Goal: Task Accomplishment & Management: Manage account settings

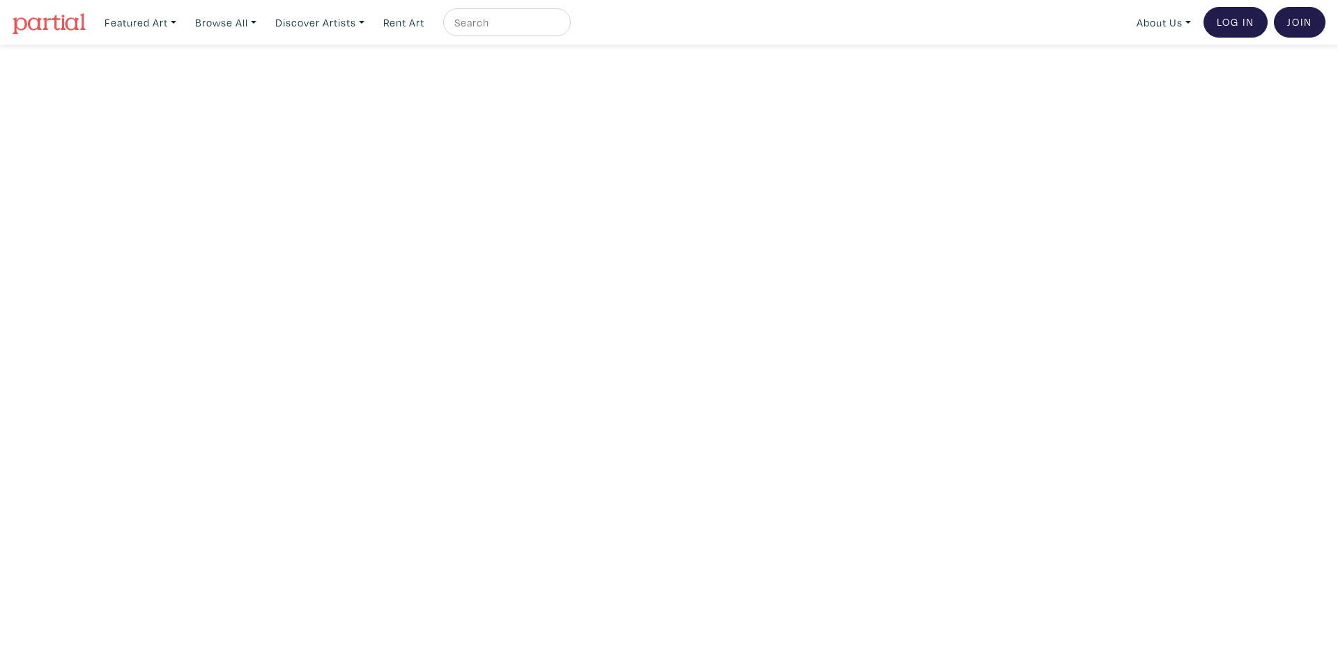
click at [59, 31] on img at bounding box center [49, 23] width 73 height 21
click at [1250, 19] on link "Log In" at bounding box center [1235, 22] width 64 height 31
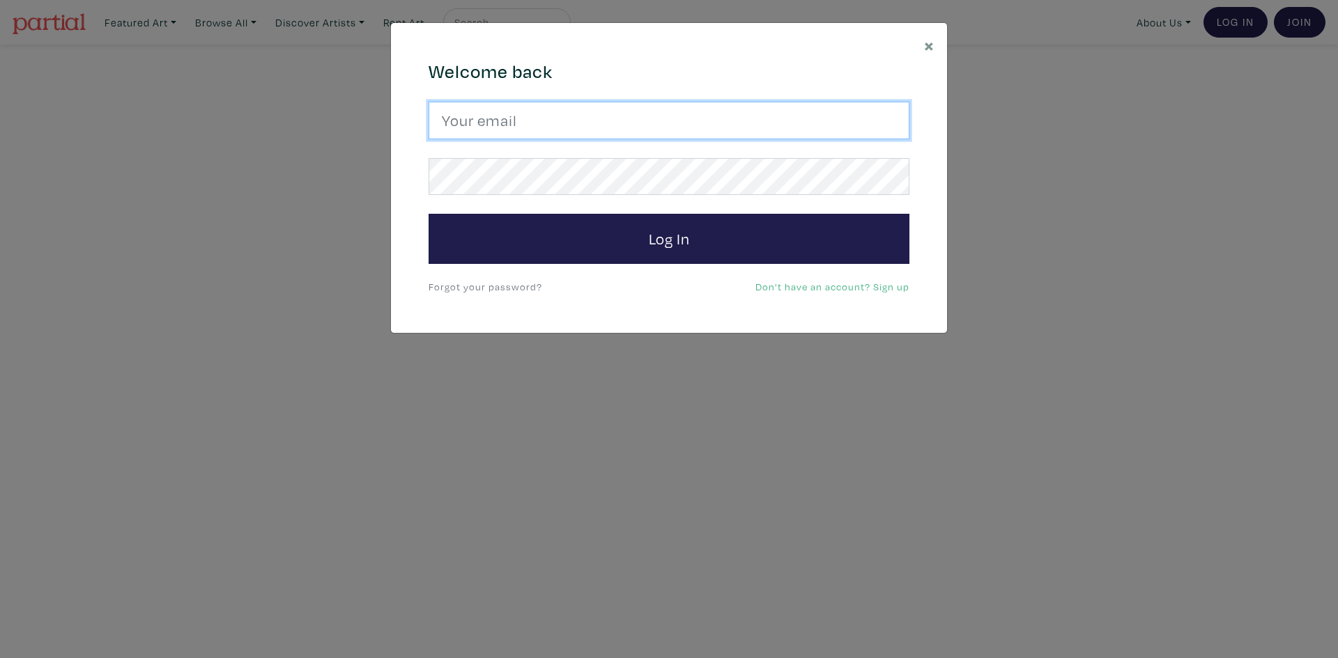
type input "client@doe.com"
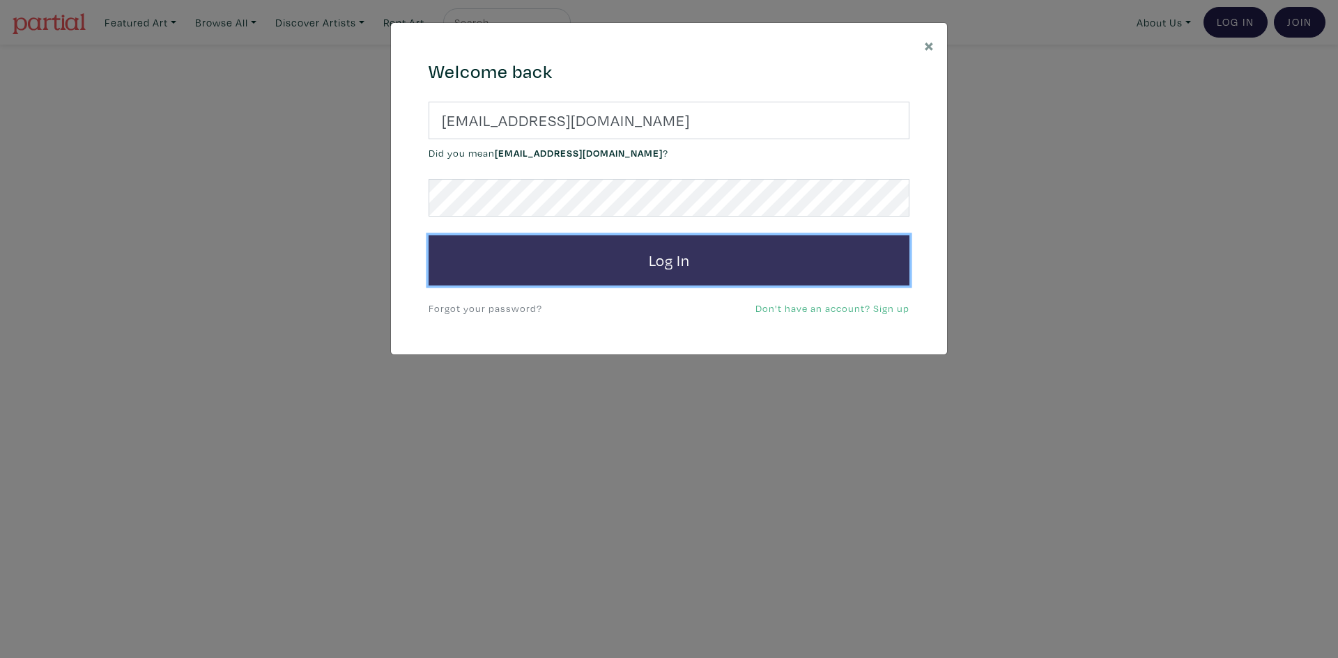
click at [574, 248] on button "Log In" at bounding box center [668, 260] width 481 height 50
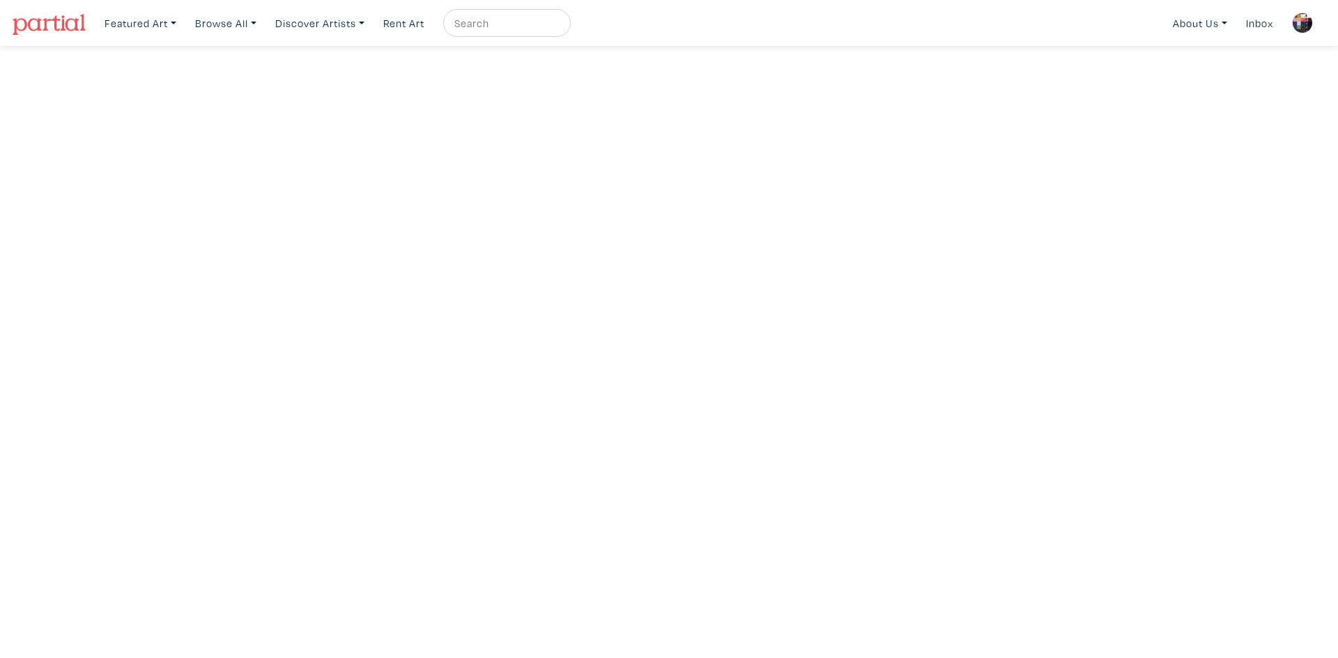
click at [1299, 17] on img at bounding box center [1302, 23] width 21 height 21
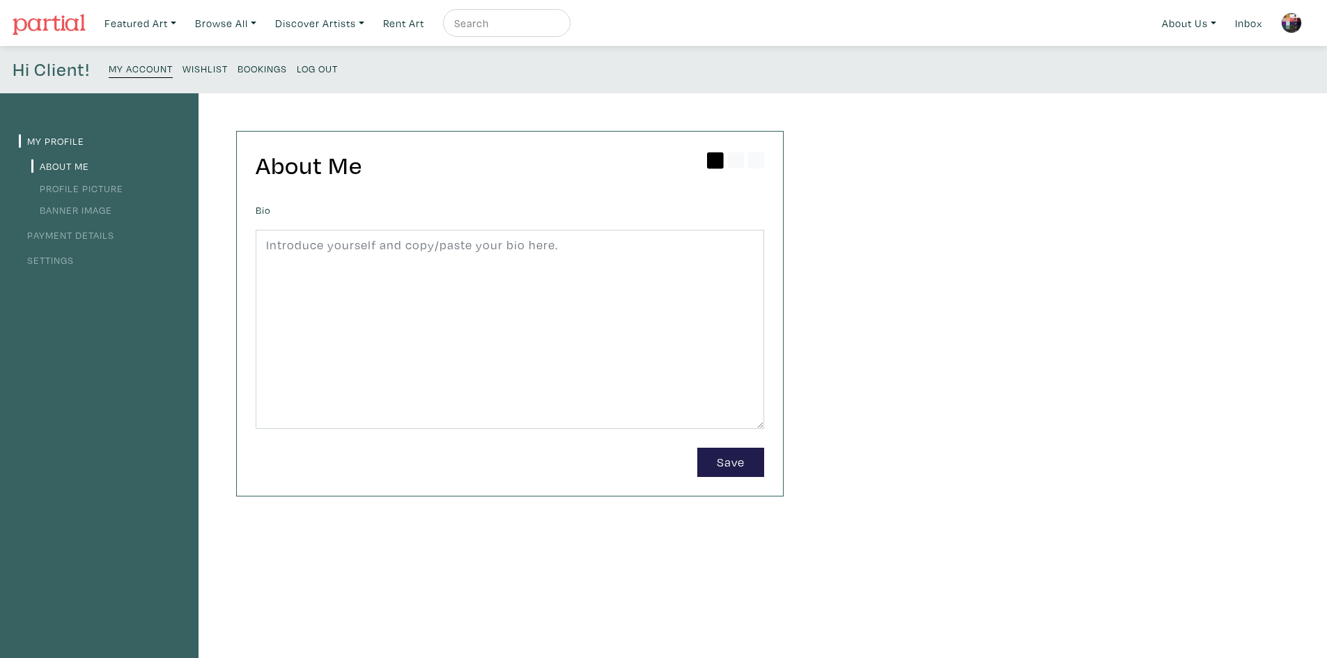
click at [302, 68] on small "Log Out" at bounding box center [317, 68] width 41 height 13
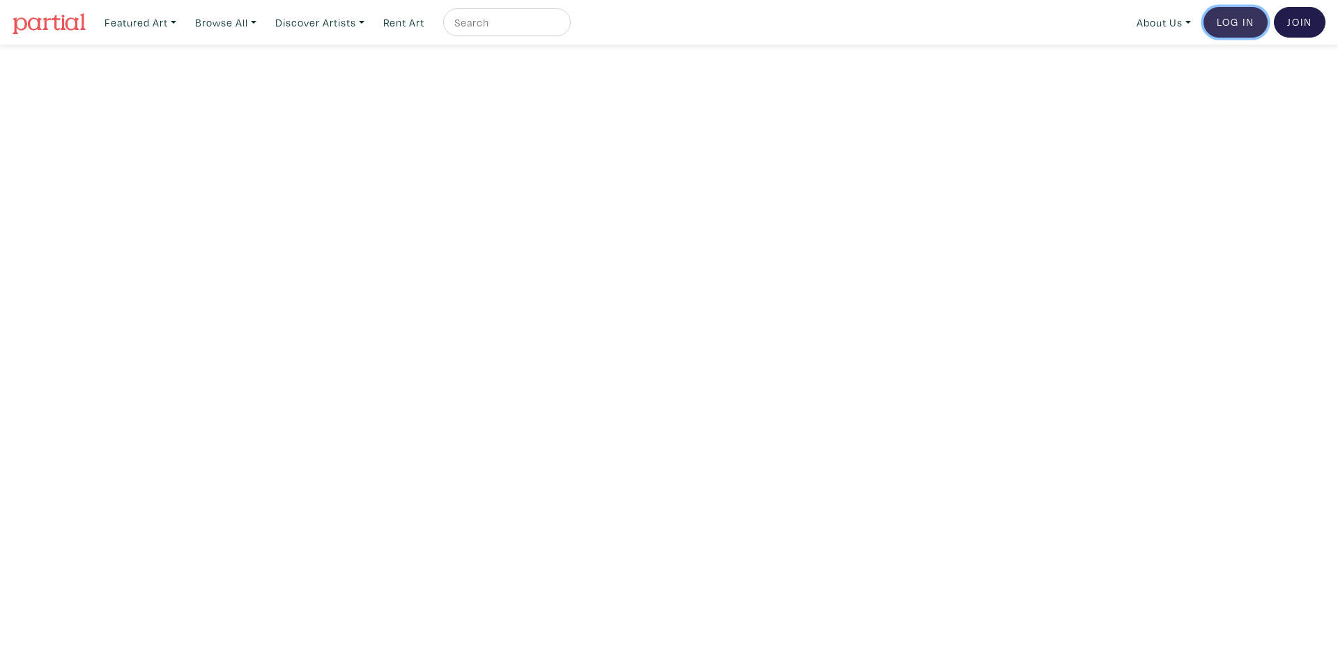
click at [1242, 26] on link "Log In" at bounding box center [1235, 22] width 64 height 31
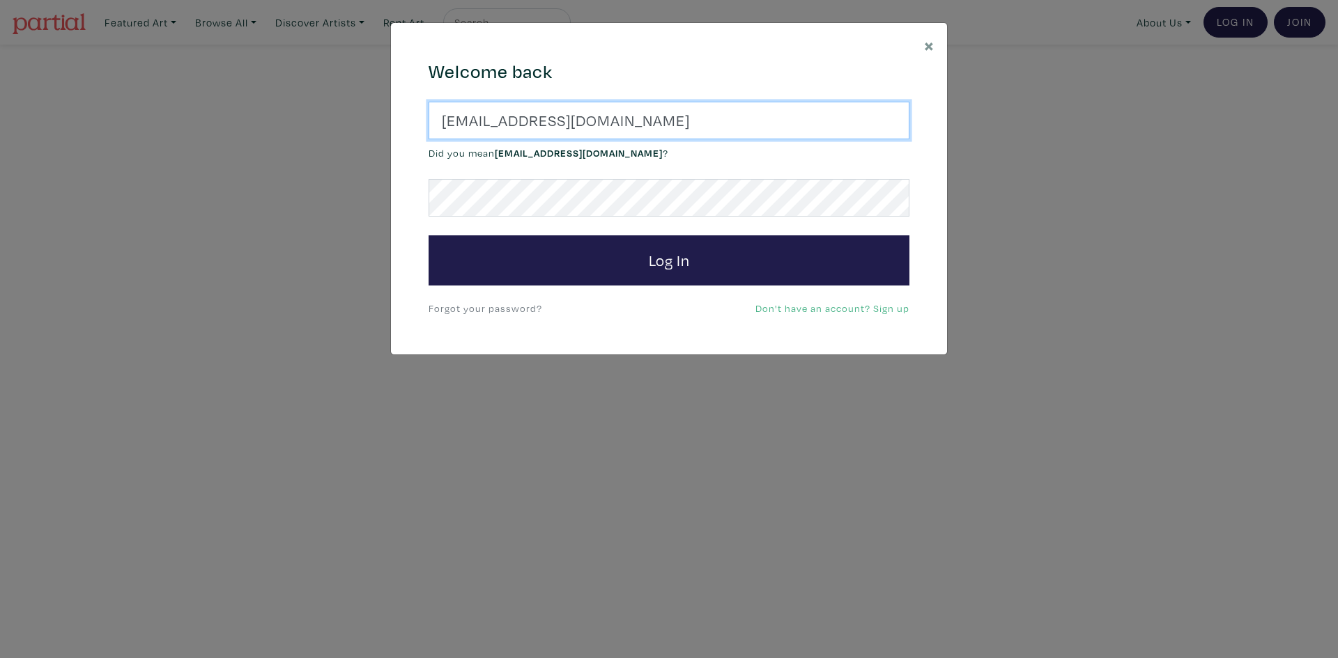
click at [658, 134] on input "client@doe.com" at bounding box center [668, 121] width 481 height 38
click at [658, 127] on input "[EMAIL_ADDRESS][DOMAIN_NAME]" at bounding box center [668, 121] width 481 height 38
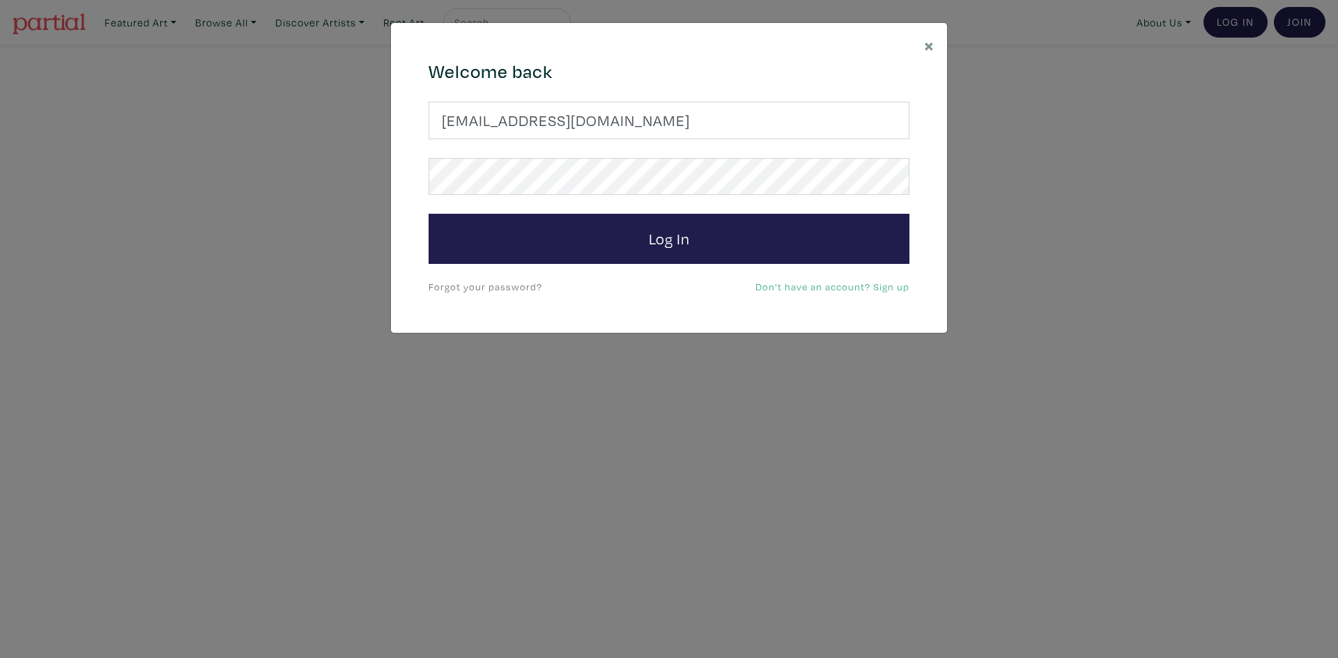
click at [633, 288] on div "Welcome back SherryDubeBateman@gmail.com Log In Forgot your password? Don't hav…" at bounding box center [669, 178] width 502 height 235
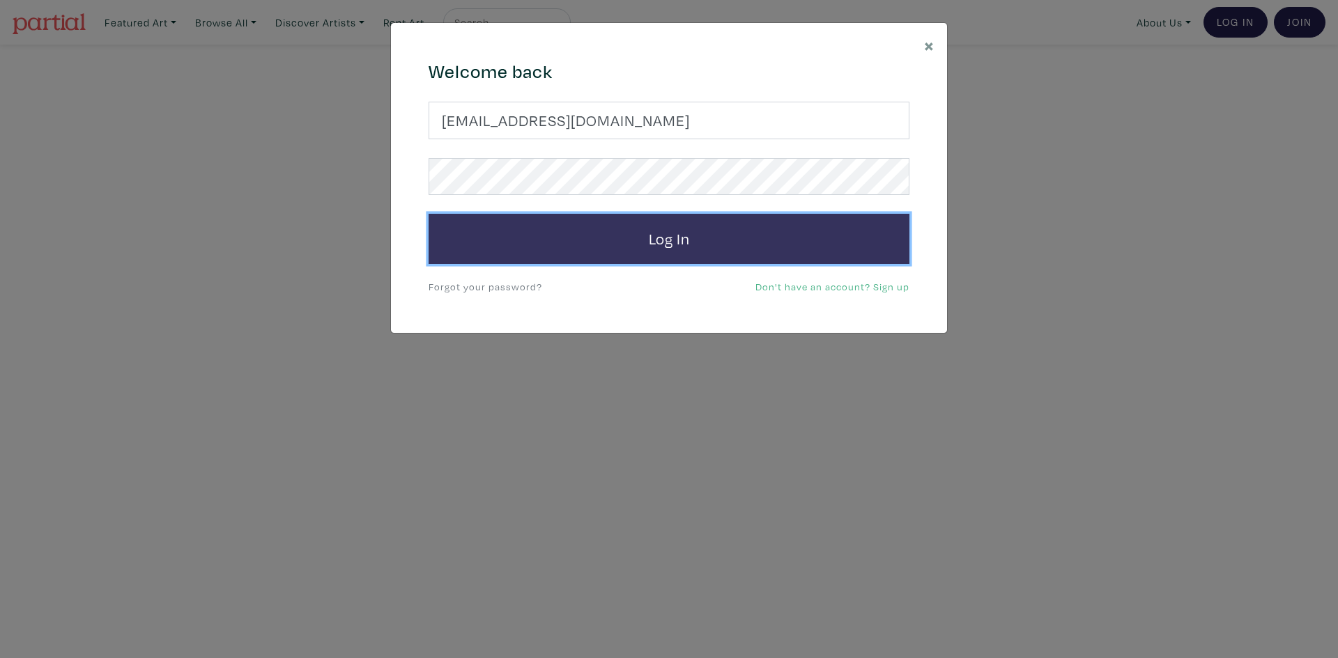
click at [654, 243] on button "Log In" at bounding box center [668, 239] width 481 height 50
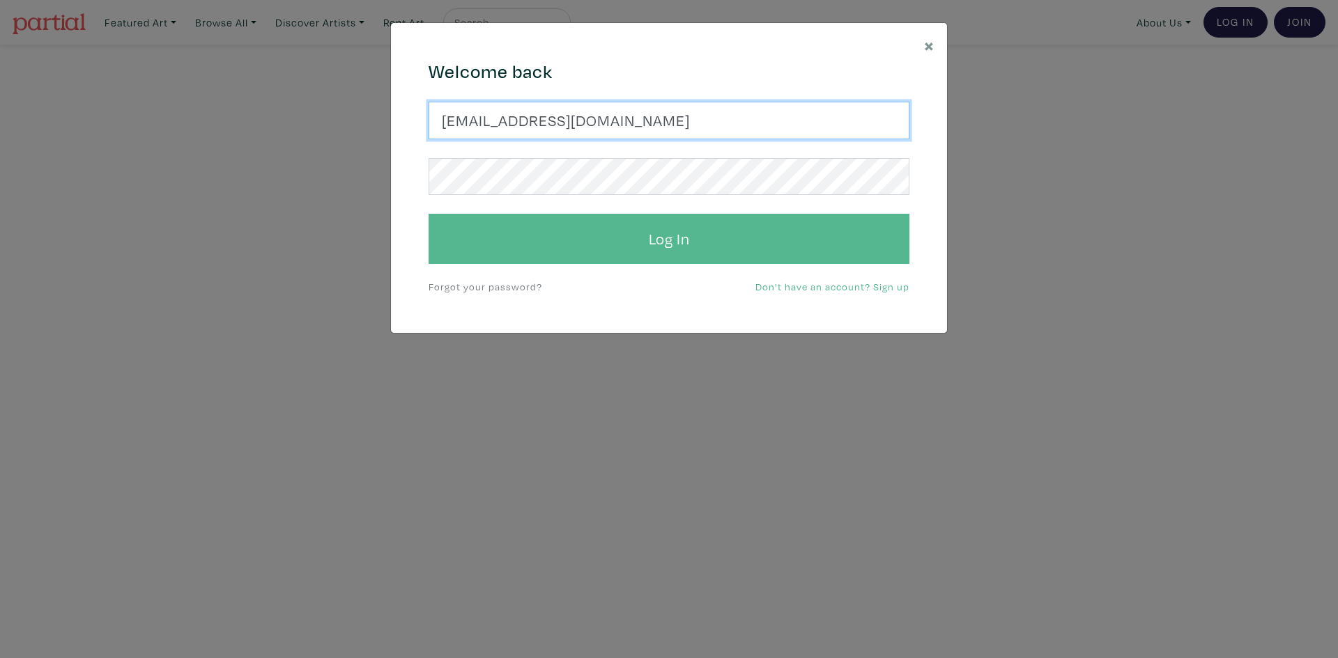
type input "client@doe.com"
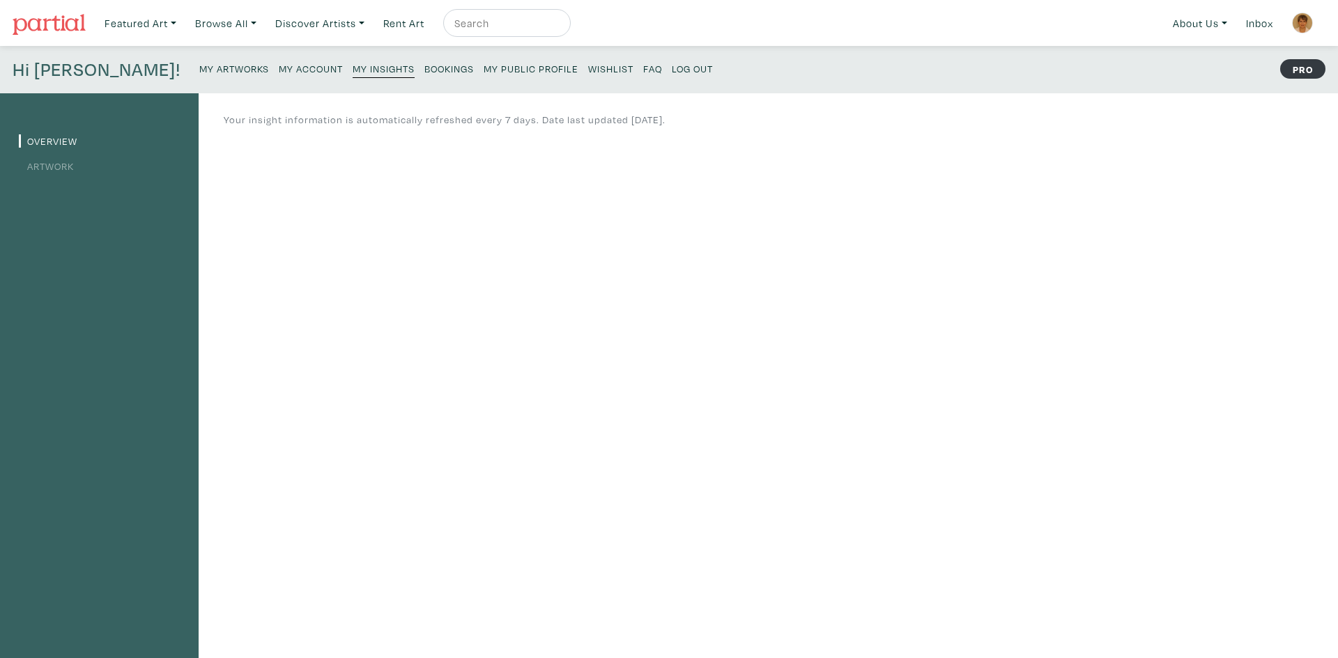
click at [720, 39] on nav "Featured Art Smalls Landscapes Abstracts New Contemporary The Minimalist Bold D…" at bounding box center [669, 23] width 1338 height 46
click at [672, 72] on small "Log Out" at bounding box center [692, 68] width 41 height 13
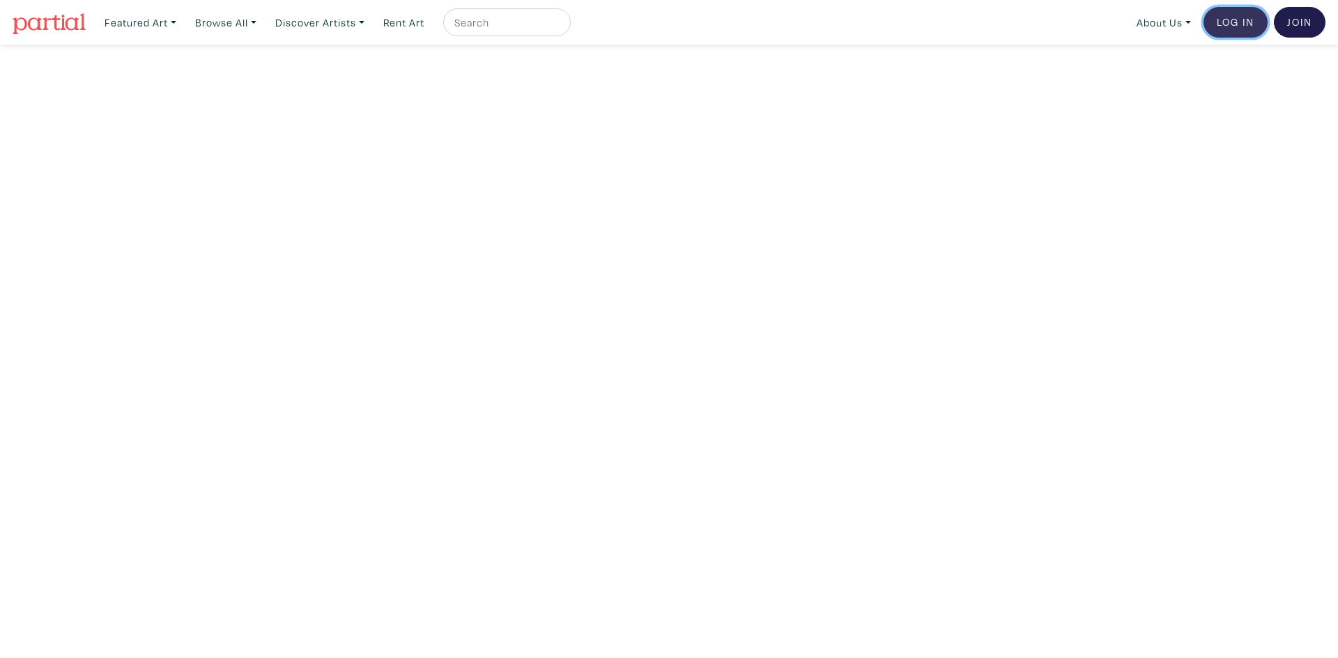
click at [1223, 16] on link "Log In" at bounding box center [1235, 22] width 64 height 31
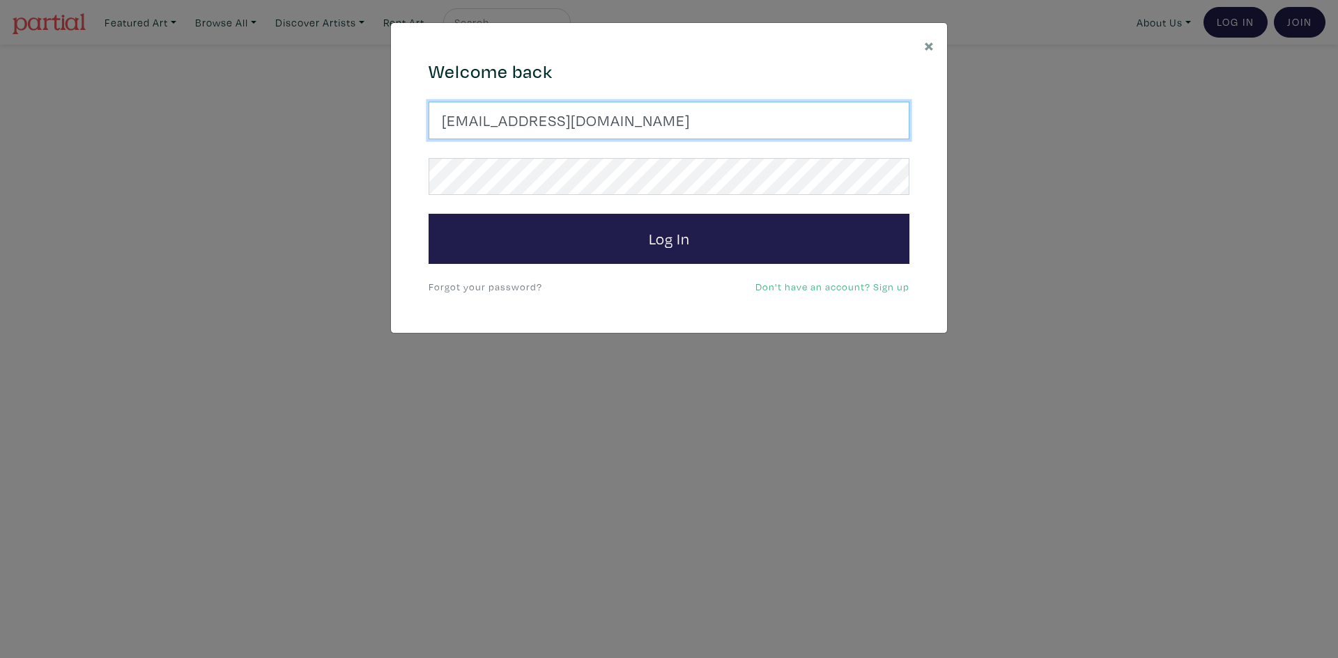
click at [638, 112] on input "SherryDubeBateman@gmail.com" at bounding box center [668, 121] width 481 height 38
type input "latourt@dianaartist.ca"
click at [428, 214] on button "Log In" at bounding box center [668, 239] width 481 height 50
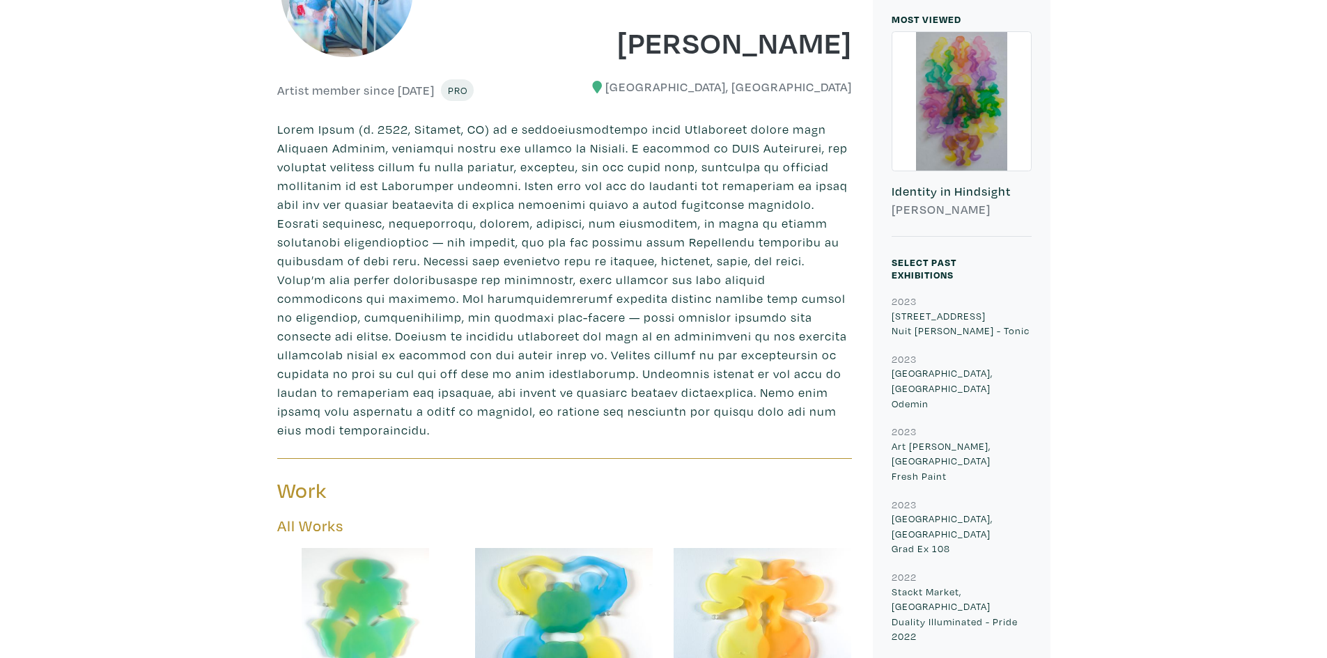
scroll to position [279, 0]
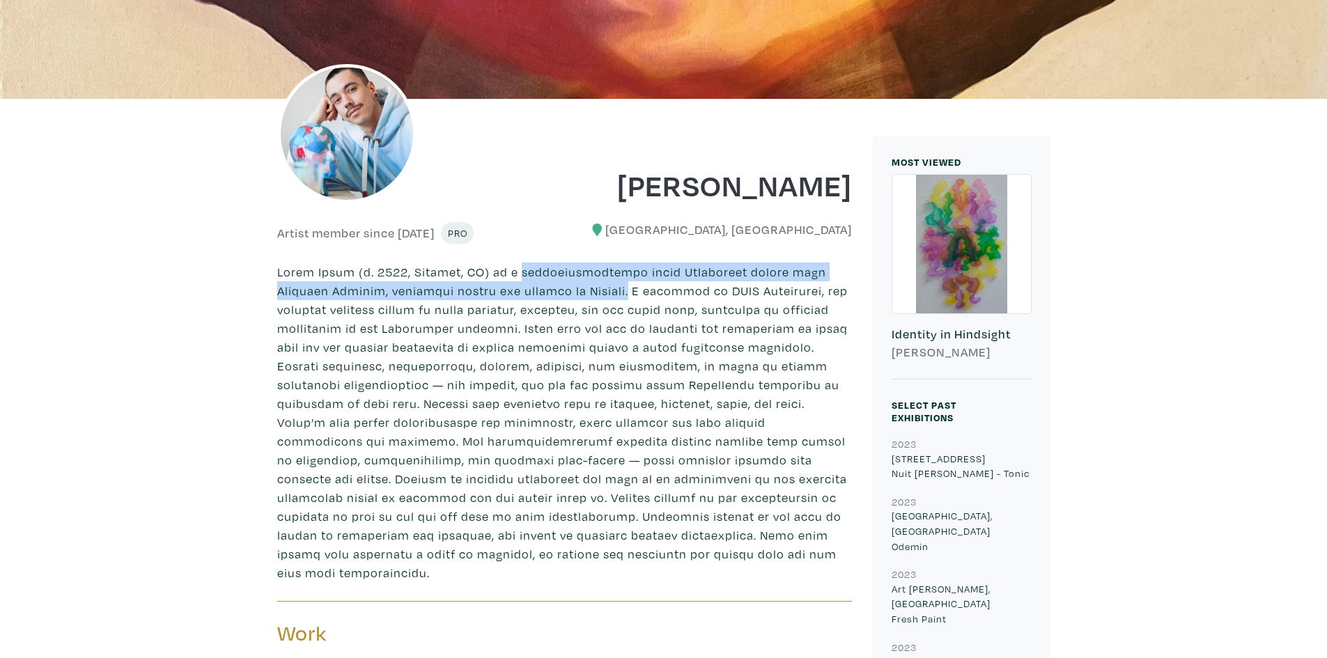
drag, startPoint x: 509, startPoint y: 268, endPoint x: 555, endPoint y: 292, distance: 51.4
click at [555, 292] on p at bounding box center [564, 423] width 575 height 320
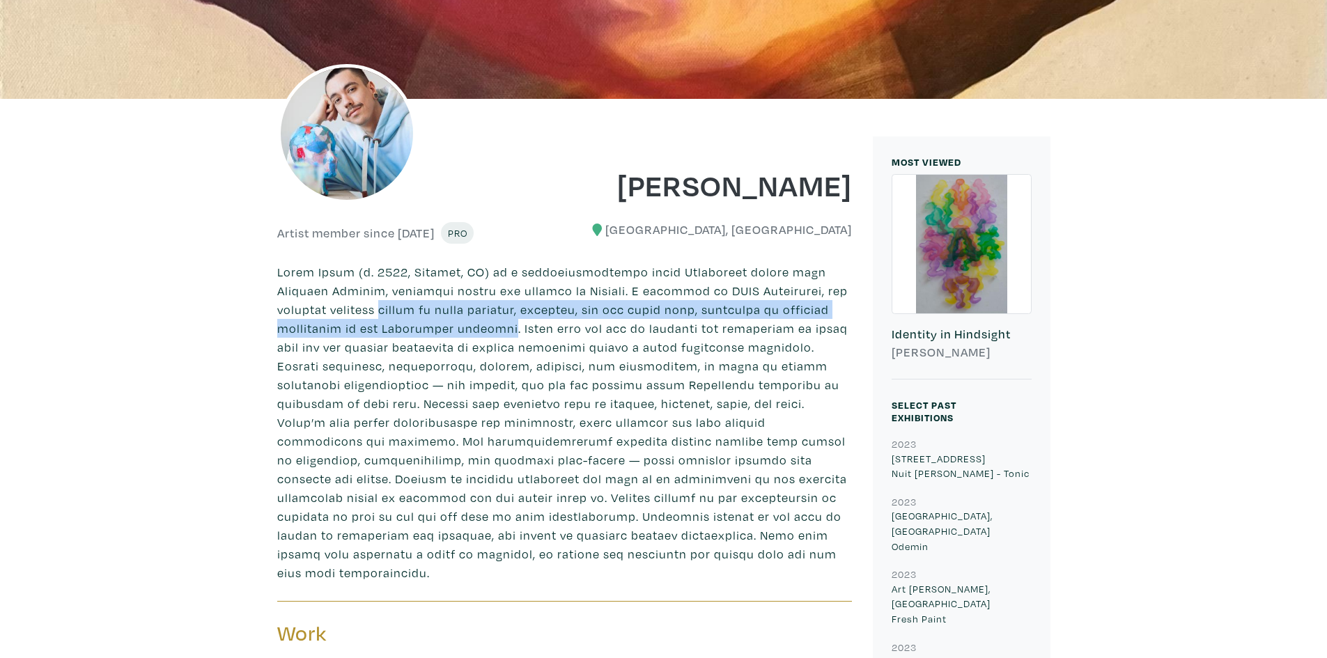
drag, startPoint x: 332, startPoint y: 311, endPoint x: 426, endPoint y: 330, distance: 96.6
click at [426, 330] on p at bounding box center [564, 423] width 575 height 320
copy p "themes of queer identity, intimacy, and the queer body, alongside an evolving c…"
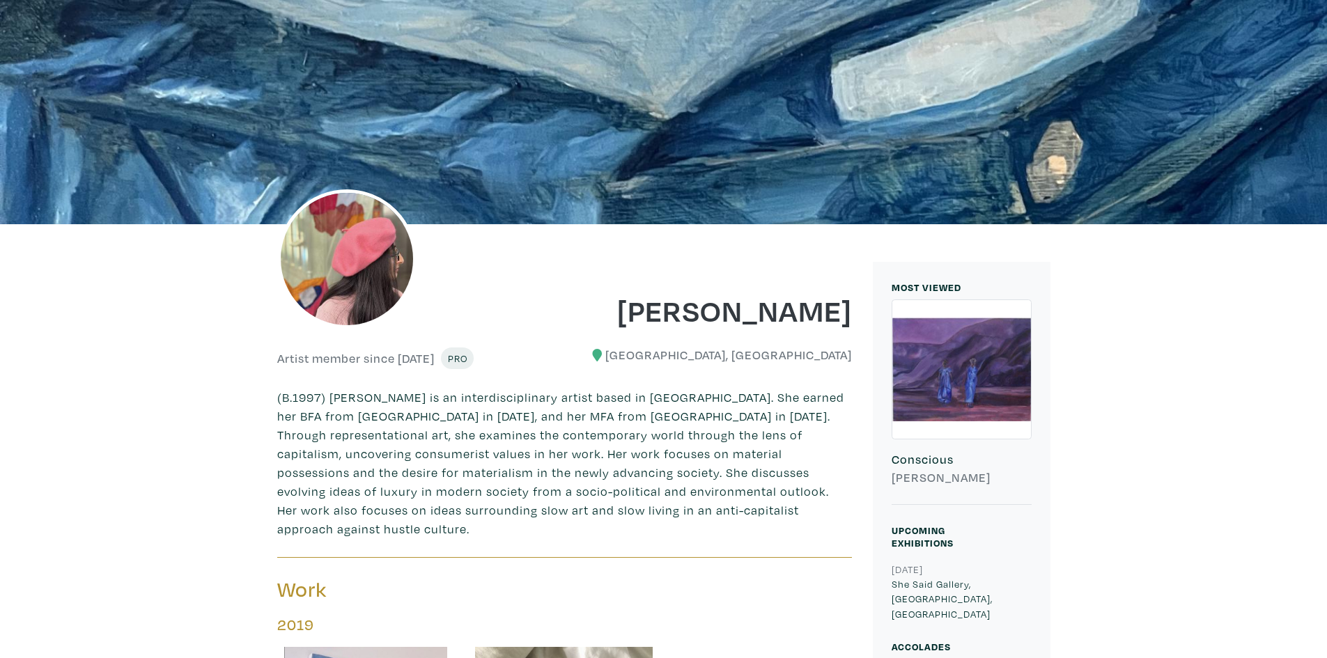
scroll to position [348, 0]
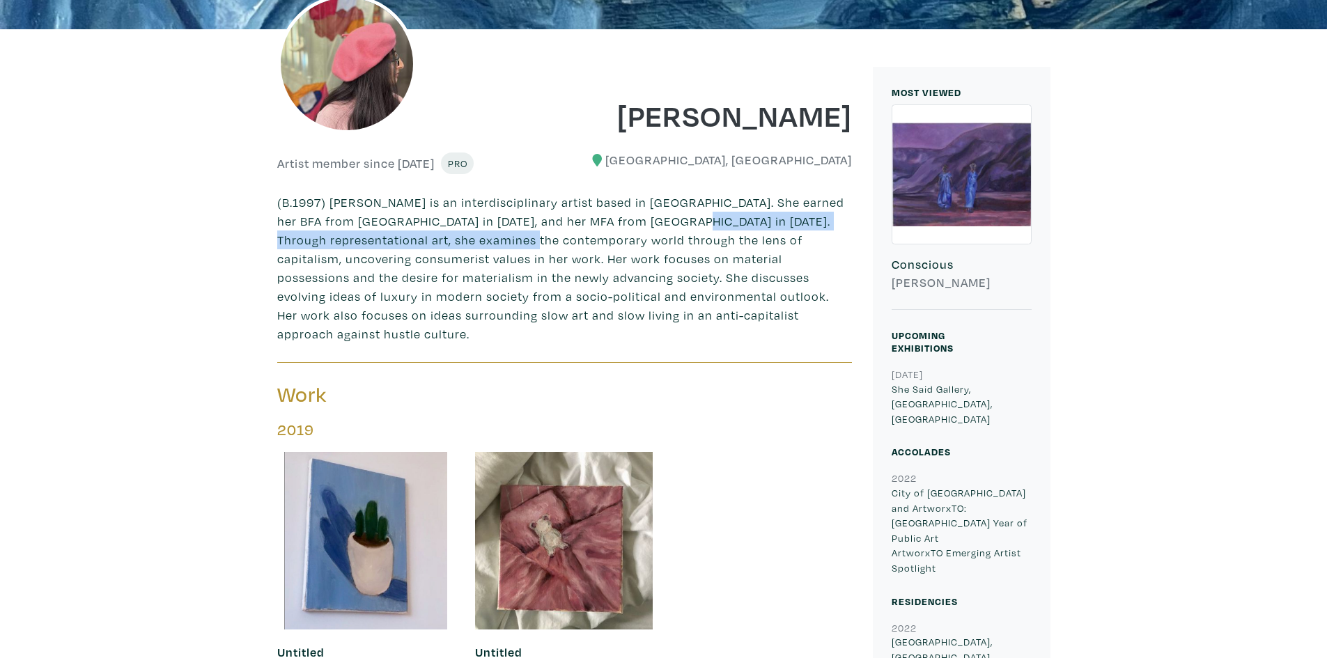
drag, startPoint x: 648, startPoint y: 222, endPoint x: 472, endPoint y: 242, distance: 176.7
click at [472, 242] on p "(B.1997) Afifa Bari is an interdisciplinary artist based in Toronto. She earned…" at bounding box center [564, 268] width 575 height 150
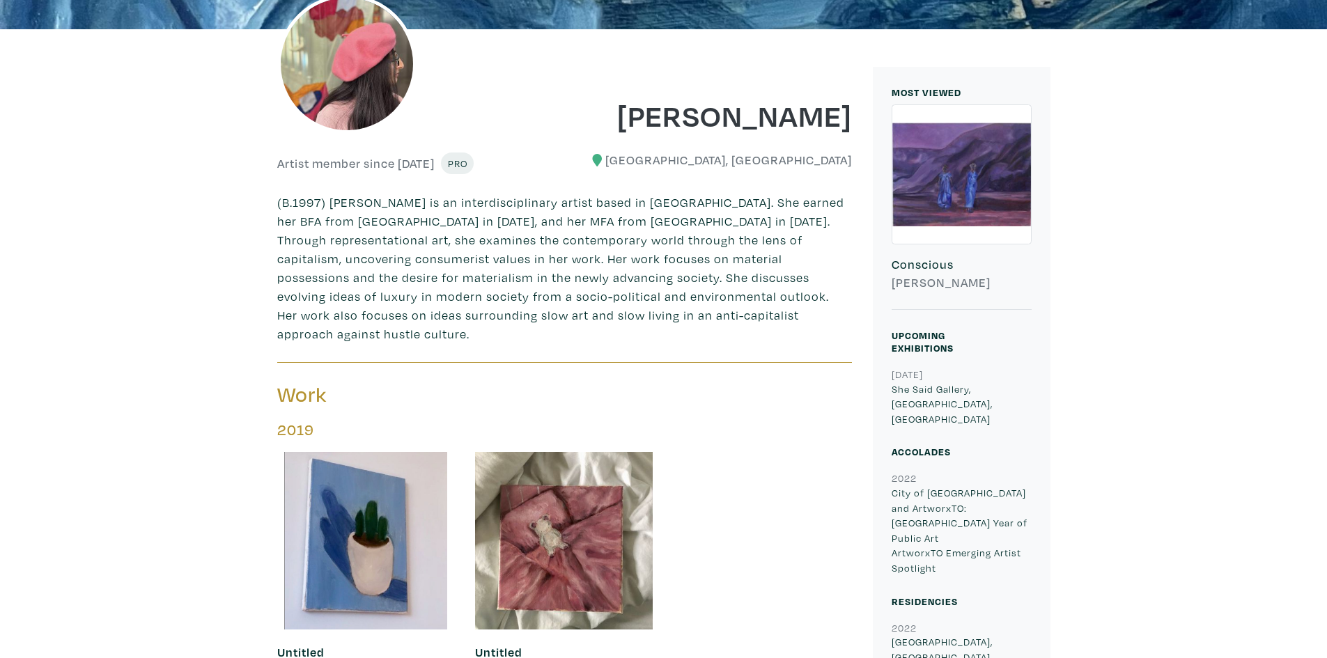
click at [338, 239] on p "(B.1997) Afifa Bari is an interdisciplinary artist based in Toronto. She earned…" at bounding box center [564, 268] width 575 height 150
drag, startPoint x: 359, startPoint y: 240, endPoint x: 654, endPoint y: 242, distance: 295.4
click at [654, 242] on p "(B.1997) Afifa Bari is an interdisciplinary artist based in Toronto. She earned…" at bounding box center [564, 268] width 575 height 150
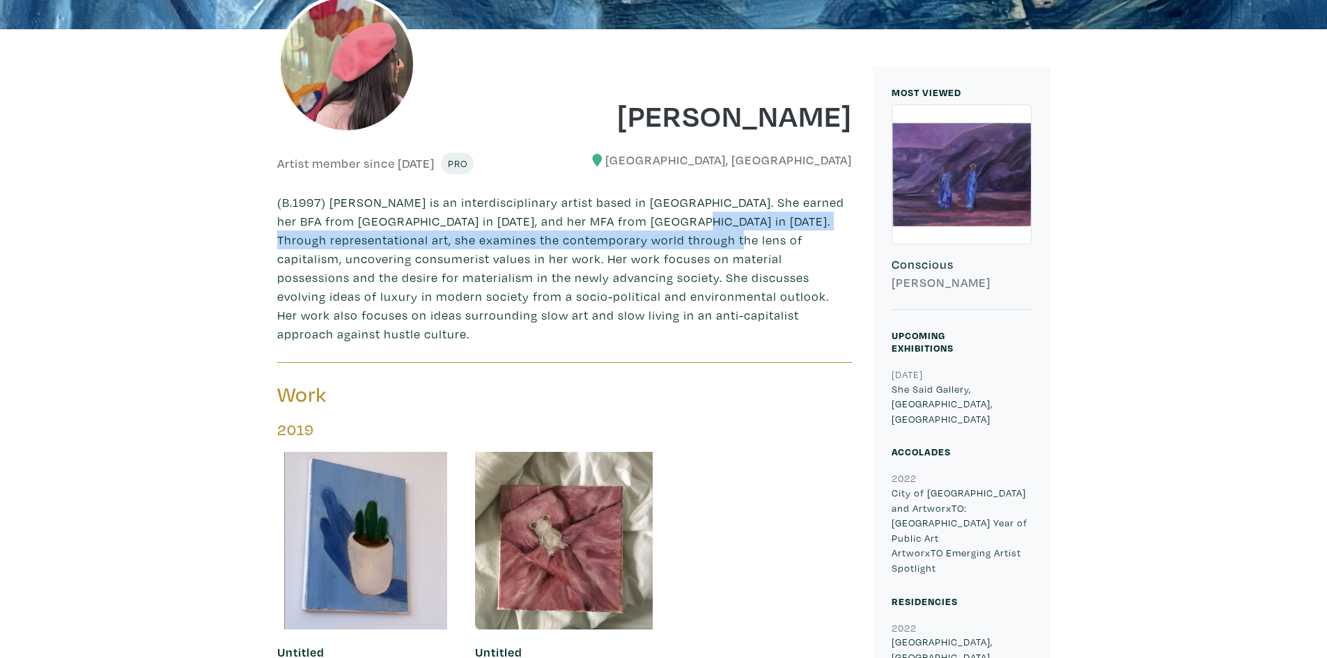
click at [653, 232] on p "(B.1997) Afifa Bari is an interdisciplinary artist based in Toronto. She earned…" at bounding box center [564, 268] width 575 height 150
copy p "Through representational art, she examines the contemporary world through the l…"
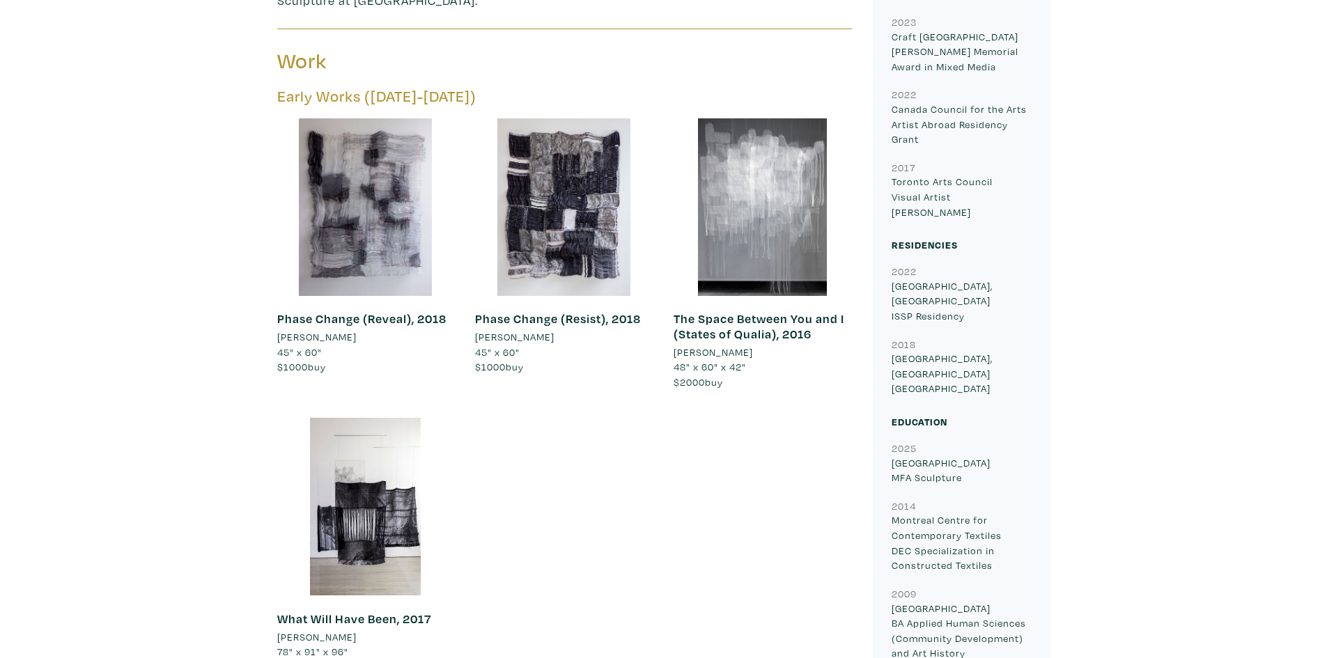
scroll to position [627, 0]
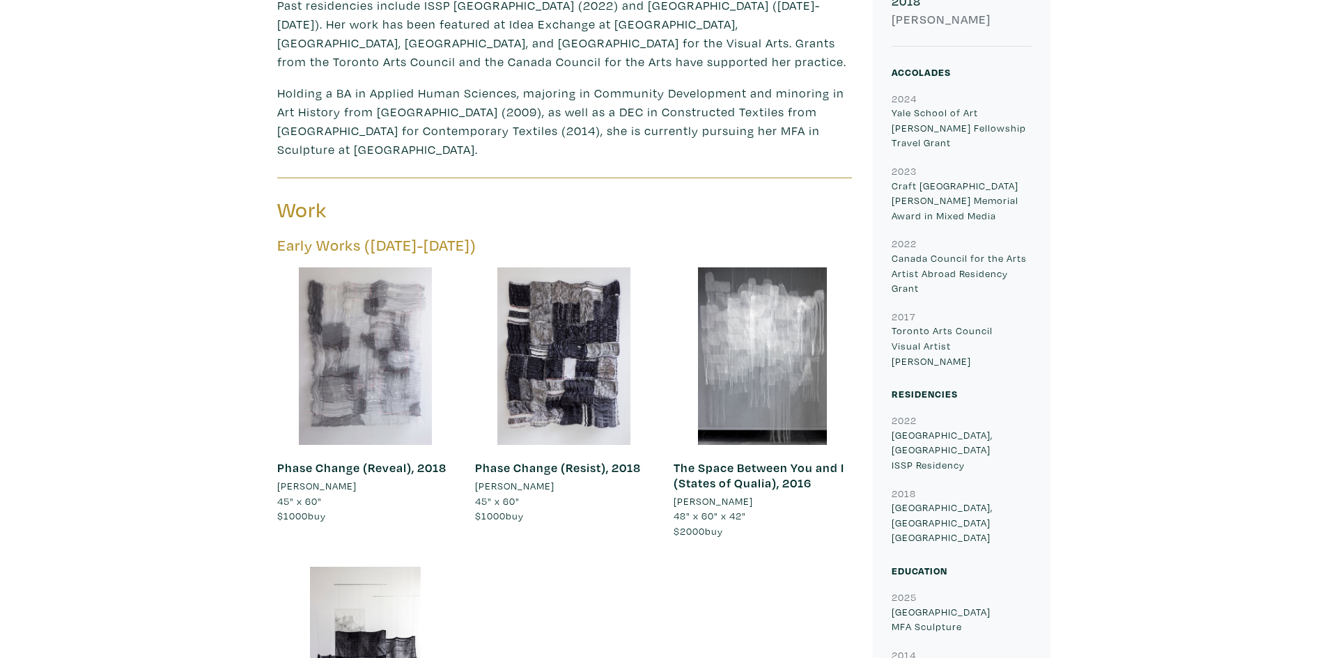
click at [285, 323] on div at bounding box center [366, 357] width 178 height 178
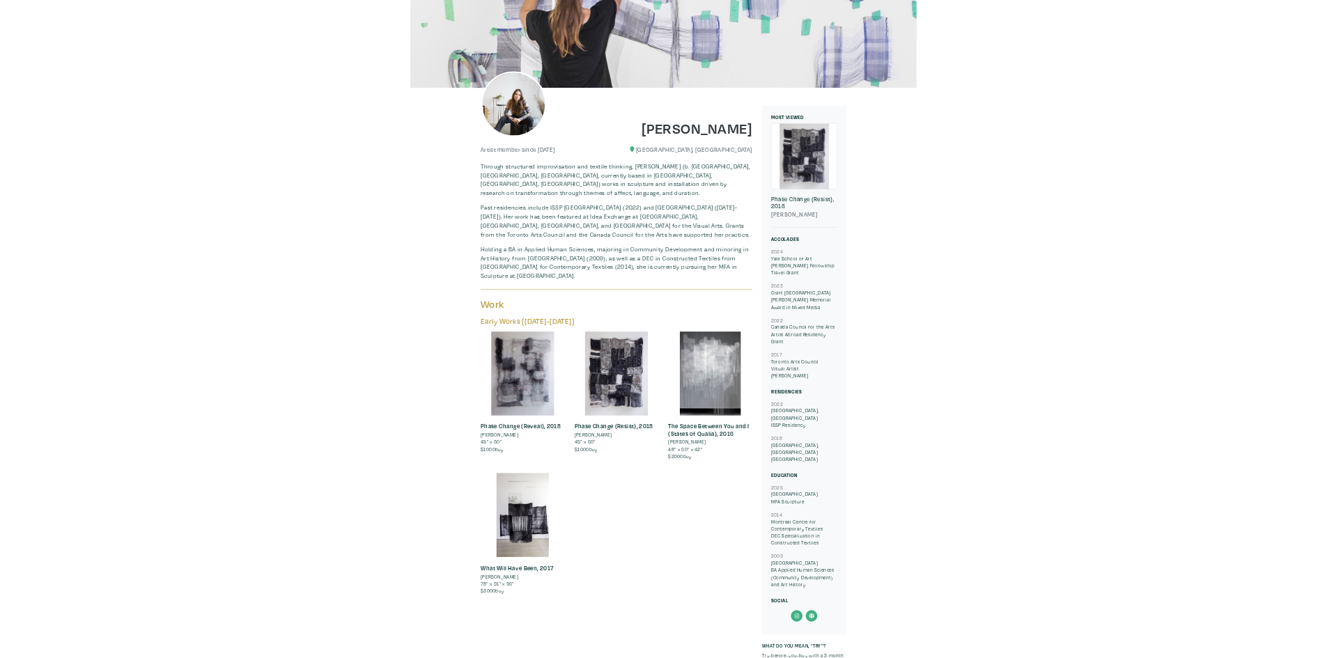
scroll to position [0, 0]
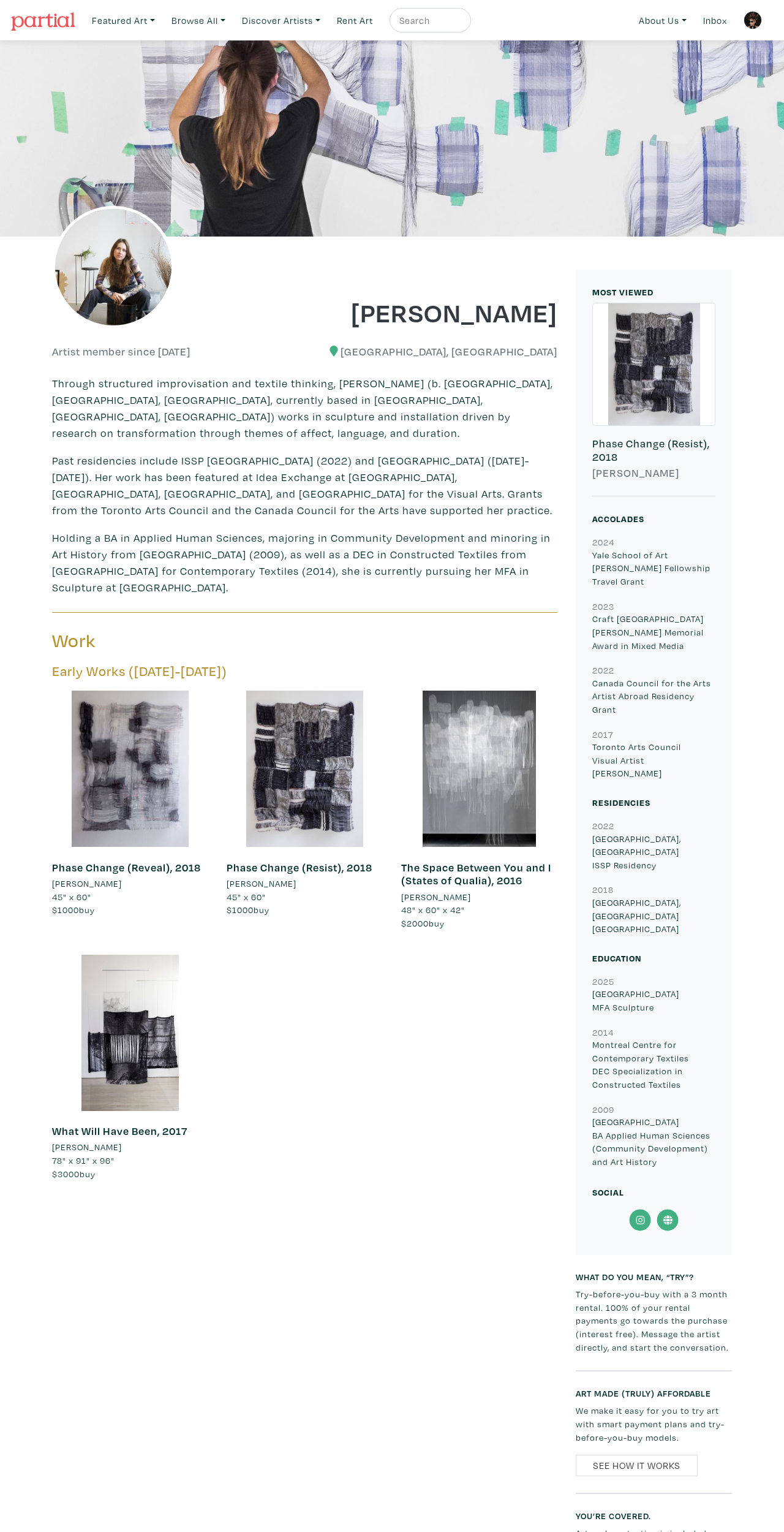
click at [640, 579] on icon at bounding box center [640, 1219] width 27 height 22
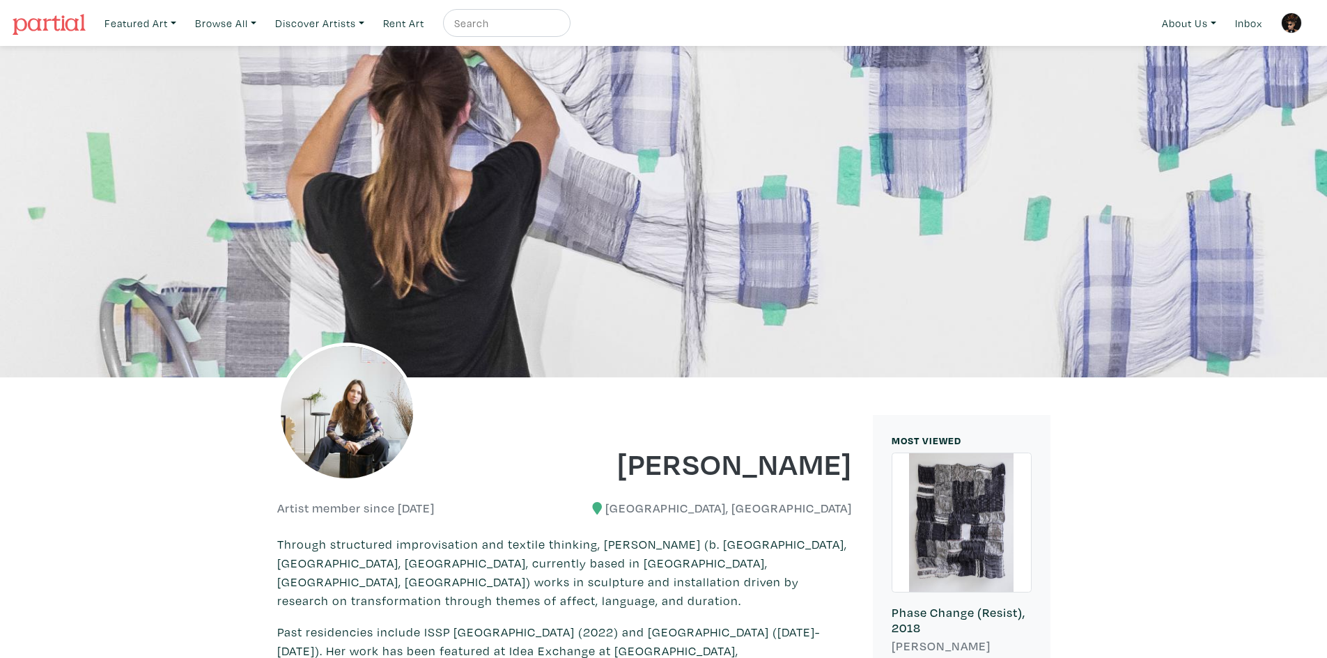
drag, startPoint x: 688, startPoint y: 430, endPoint x: 844, endPoint y: 458, distance: 159.2
click at [844, 458] on h1 "Helen Liene Dreifelds" at bounding box center [713, 463] width 277 height 38
copy h1 "Helen Liene Dreifelds"
click at [815, 575] on p "Through structured improvisation and textile thinking, Helen Liene Dreifelds (b…" at bounding box center [564, 572] width 575 height 75
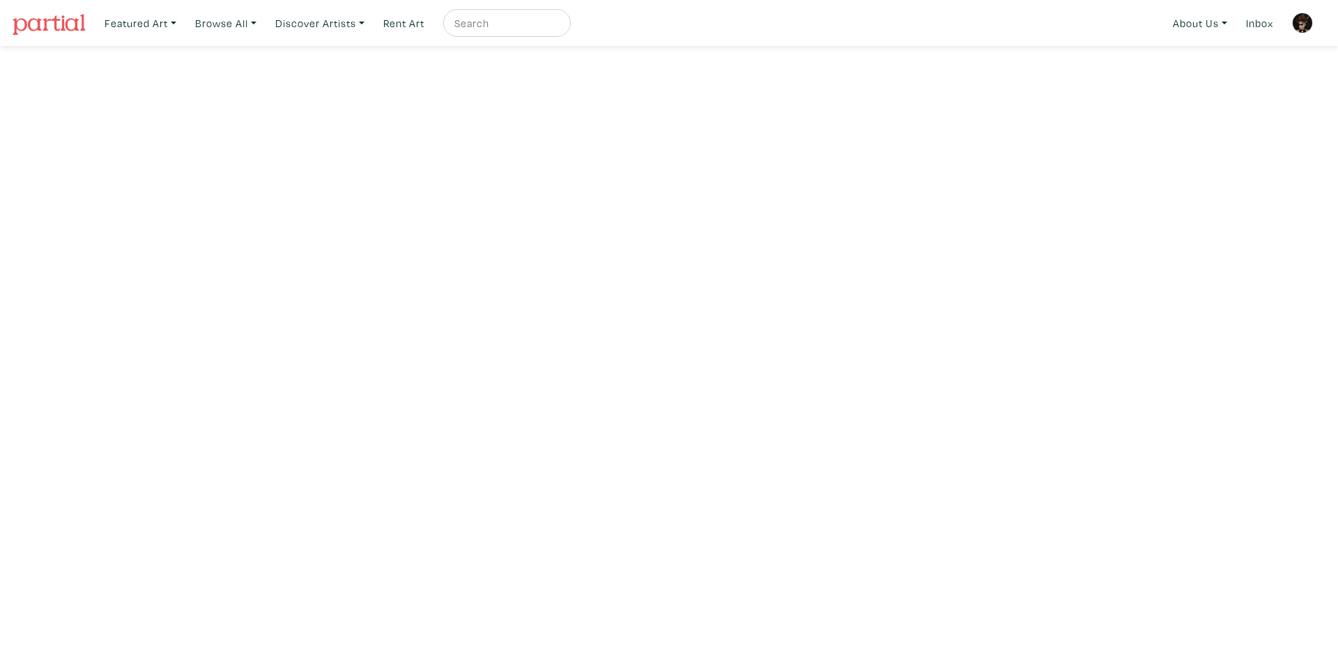
click at [1312, 22] on img at bounding box center [1302, 23] width 21 height 21
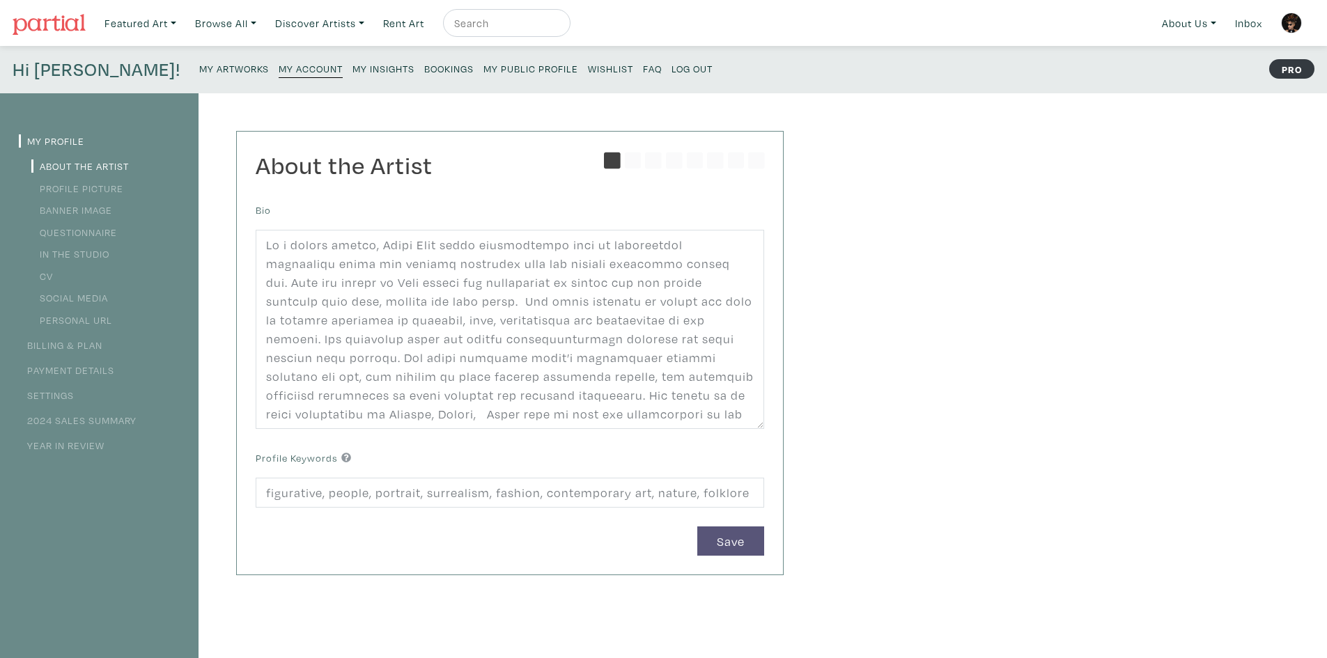
click at [672, 67] on small "Log Out" at bounding box center [692, 68] width 41 height 13
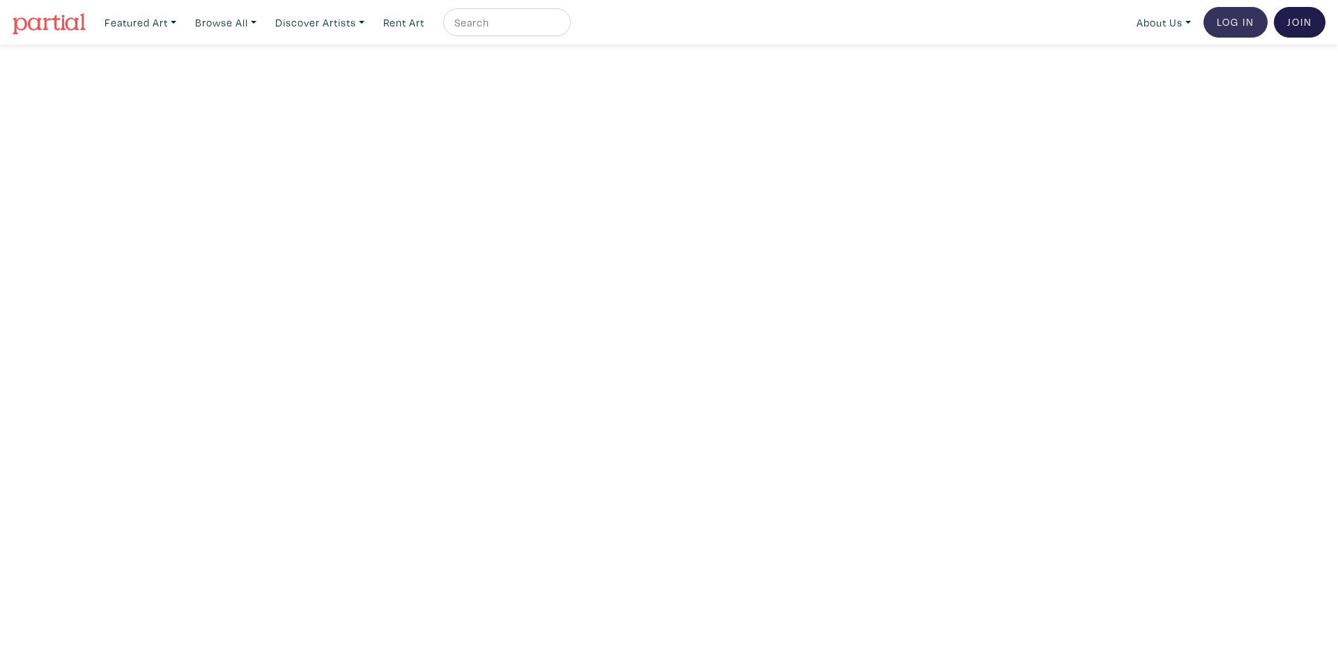
click at [1241, 37] on nav "Featured Art Smalls Landscapes Abstracts New Contemporary The Minimalist Bold D…" at bounding box center [669, 22] width 1338 height 45
click at [1245, 25] on link "Log In" at bounding box center [1235, 22] width 64 height 31
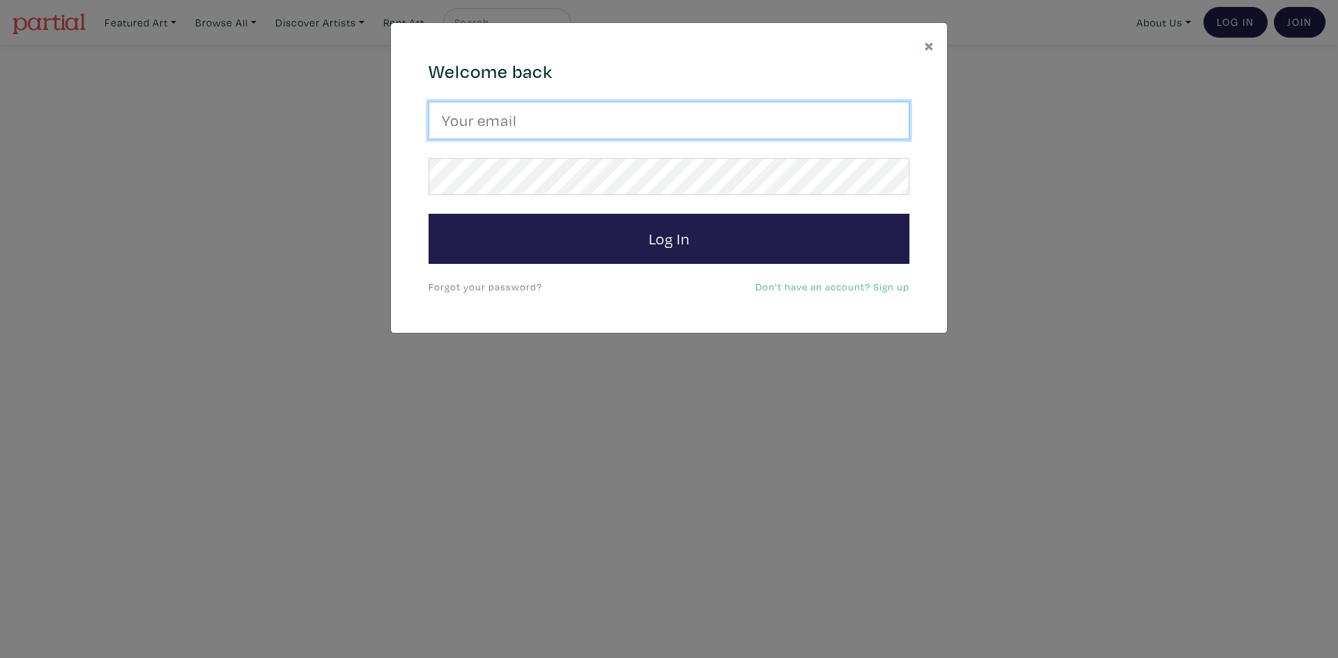
type input "SherryDubeBateman@gmail.com"
click at [619, 119] on input "SherryDubeBateman@gmail.com" at bounding box center [668, 121] width 481 height 38
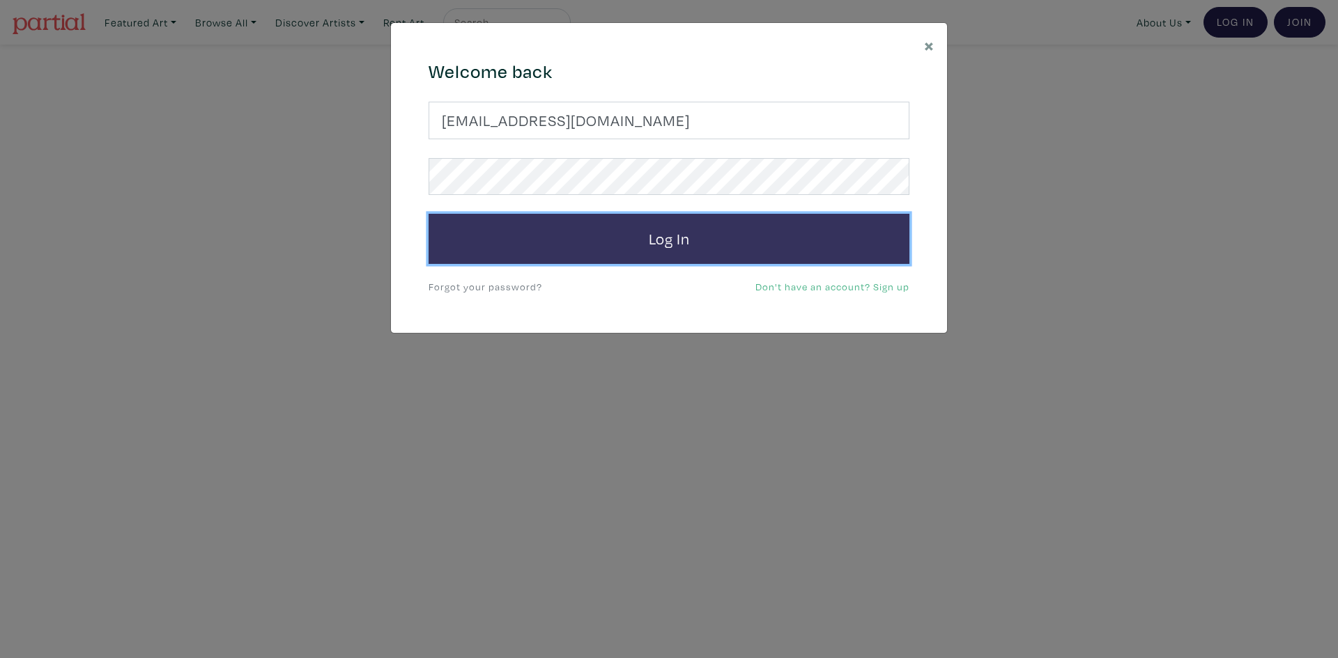
click at [463, 254] on button "Log In" at bounding box center [668, 239] width 481 height 50
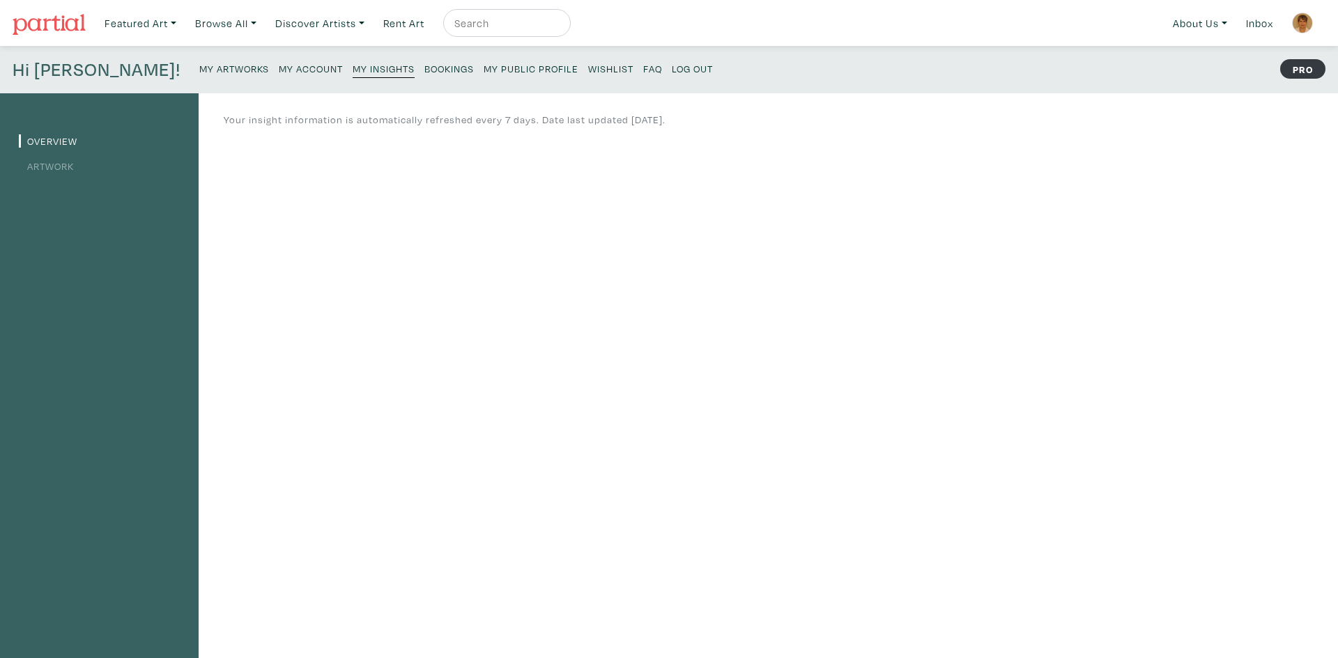
click at [54, 20] on img at bounding box center [49, 24] width 73 height 21
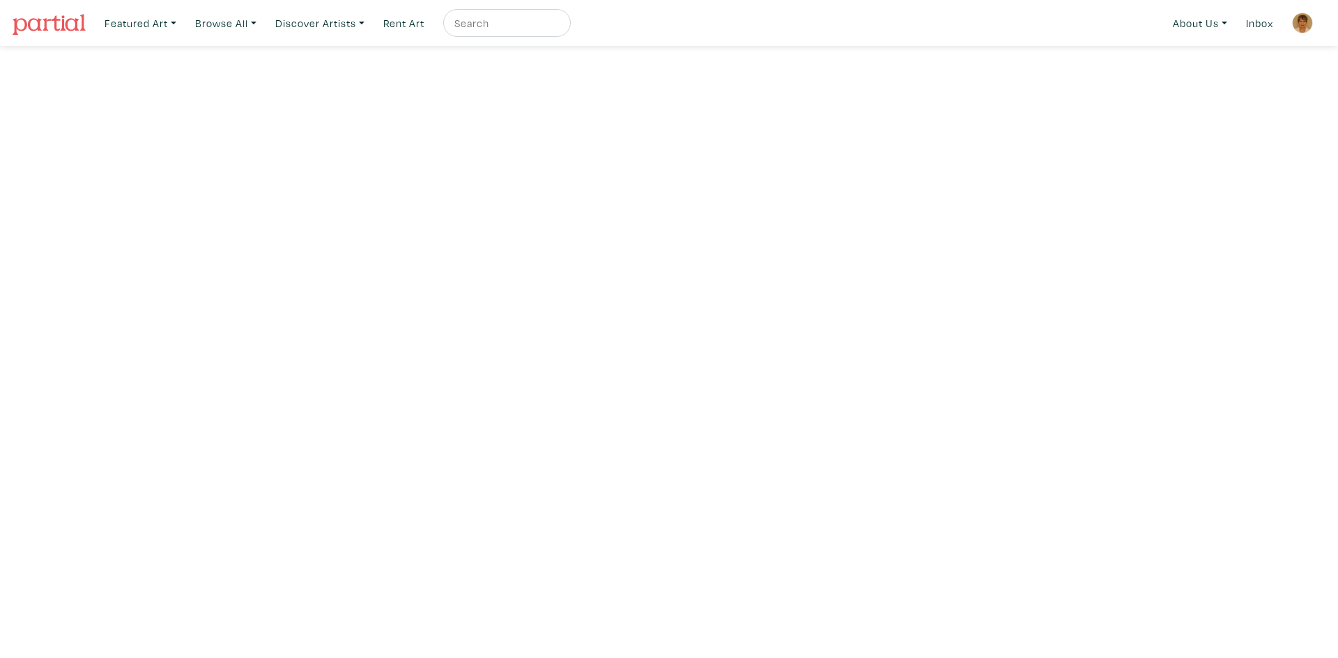
click at [1301, 22] on img at bounding box center [1302, 23] width 21 height 21
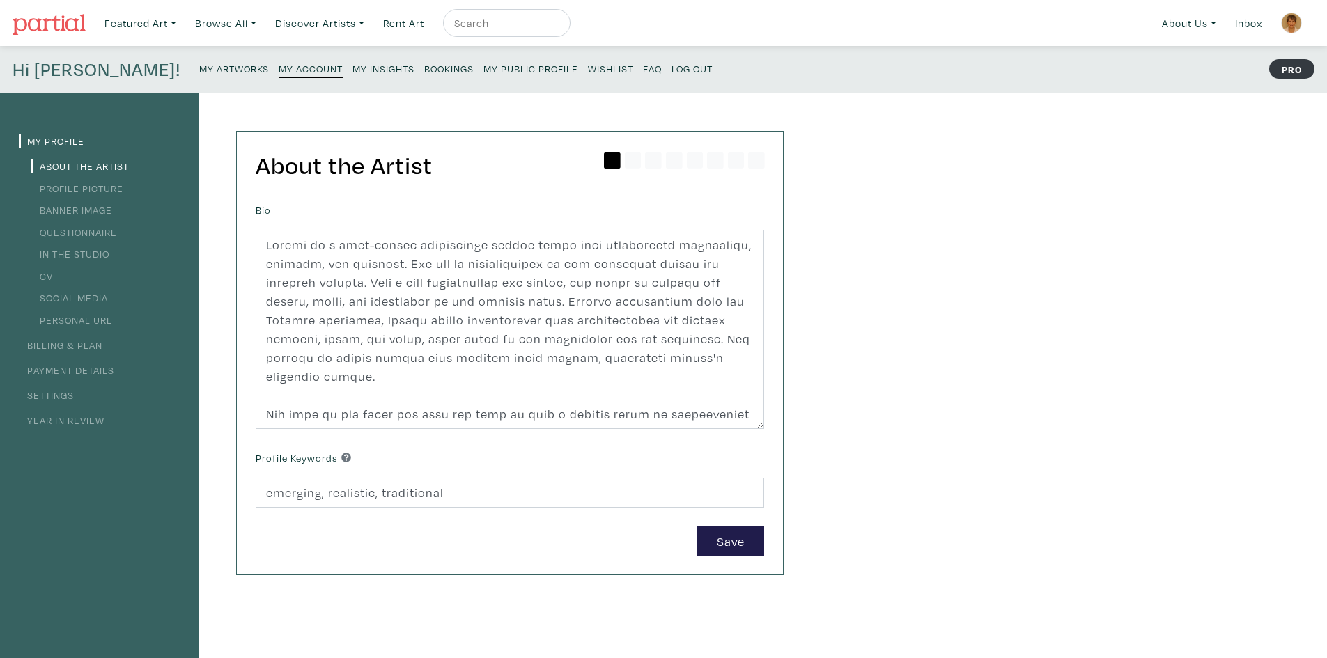
click at [199, 65] on small "My Artworks" at bounding box center [234, 68] width 70 height 13
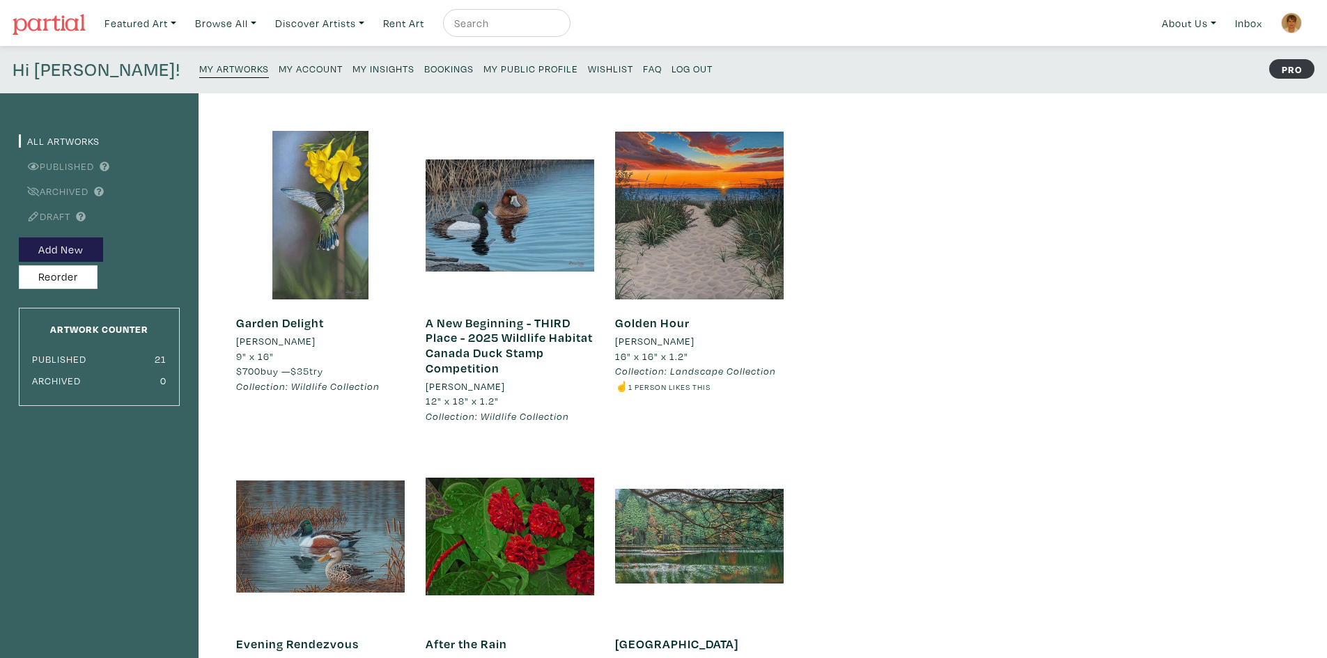
click at [26, 13] on link at bounding box center [49, 23] width 73 height 32
